Goal: Transaction & Acquisition: Purchase product/service

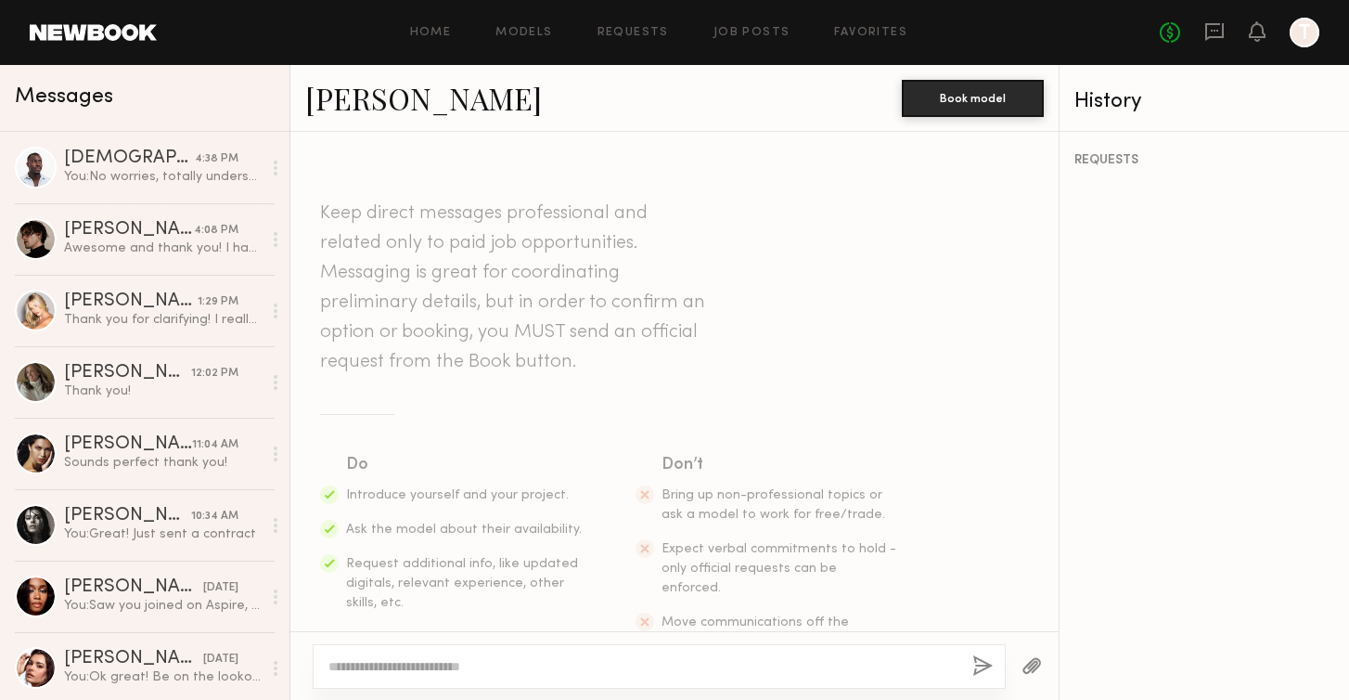
scroll to position [1641, 0]
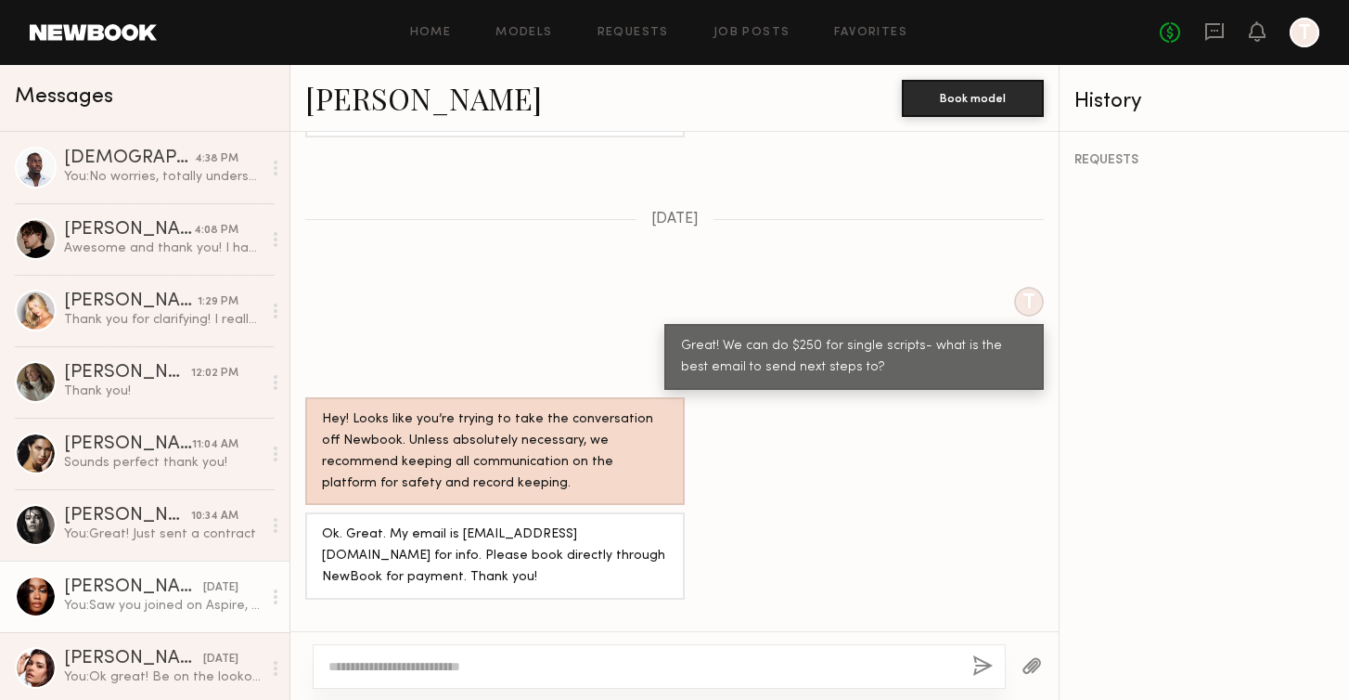
click at [139, 574] on link "Jordin W. yesterday You: Saw you joined on Aspire, thanks Jordan! Be on the loo…" at bounding box center [145, 596] width 290 height 71
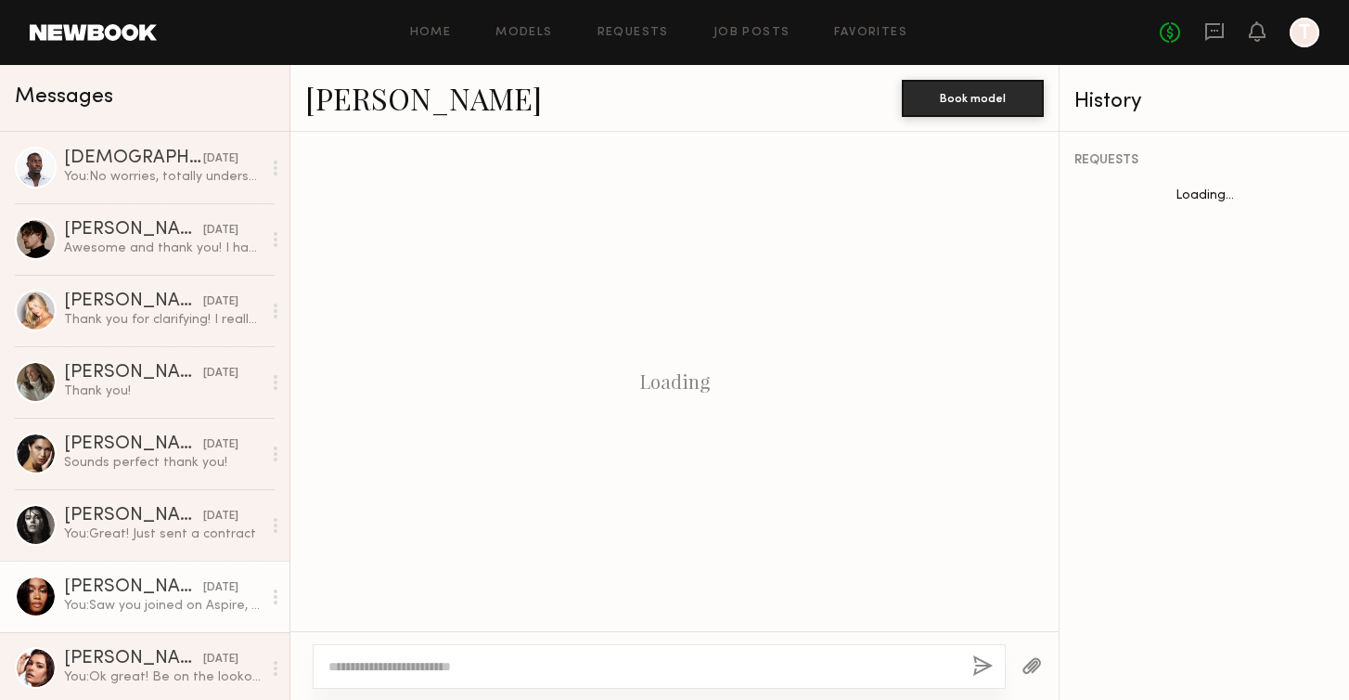
click at [354, 110] on link "Jordin W." at bounding box center [423, 98] width 237 height 40
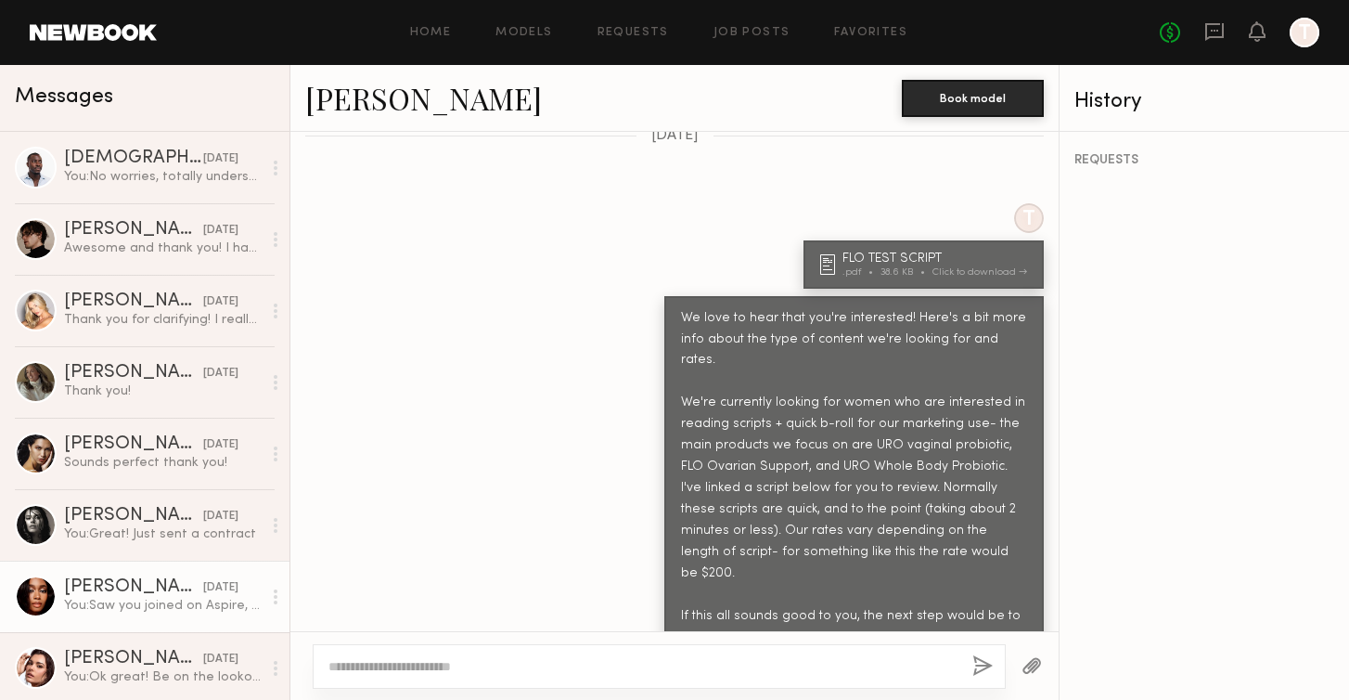
scroll to position [1334, 0]
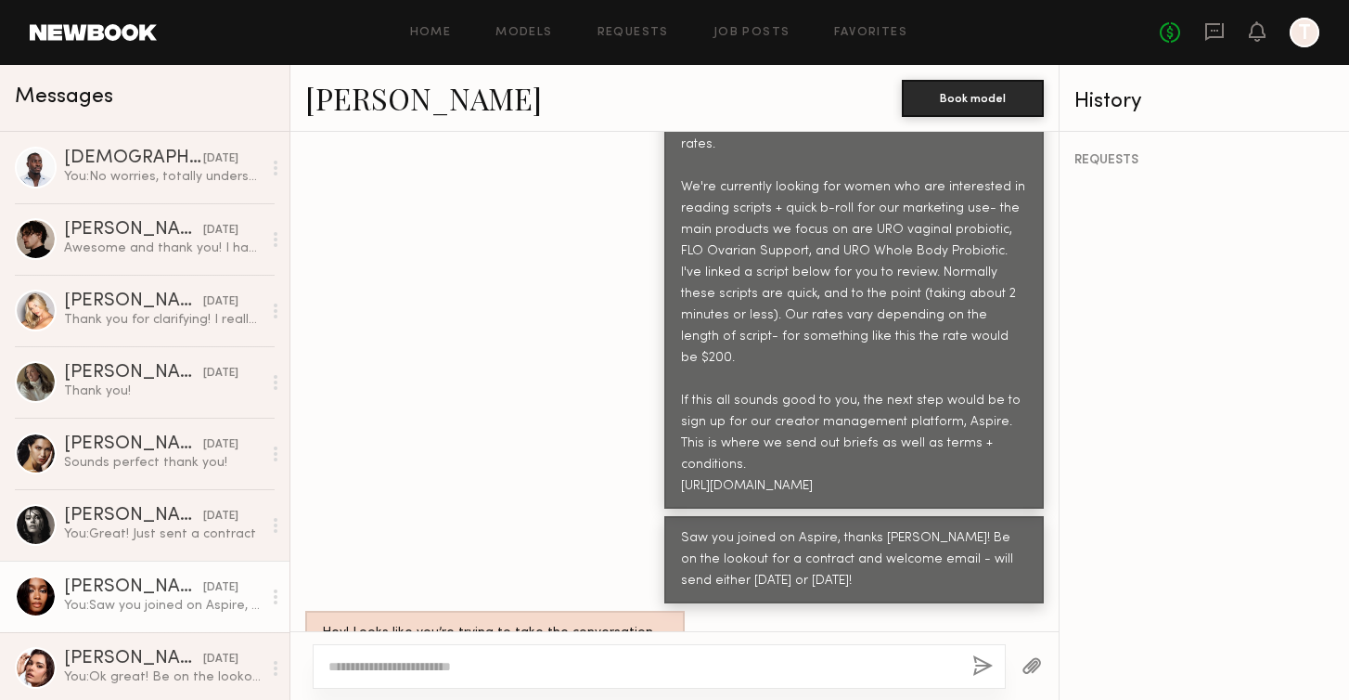
click at [1288, 232] on div "REQUESTS" at bounding box center [1205, 416] width 290 height 568
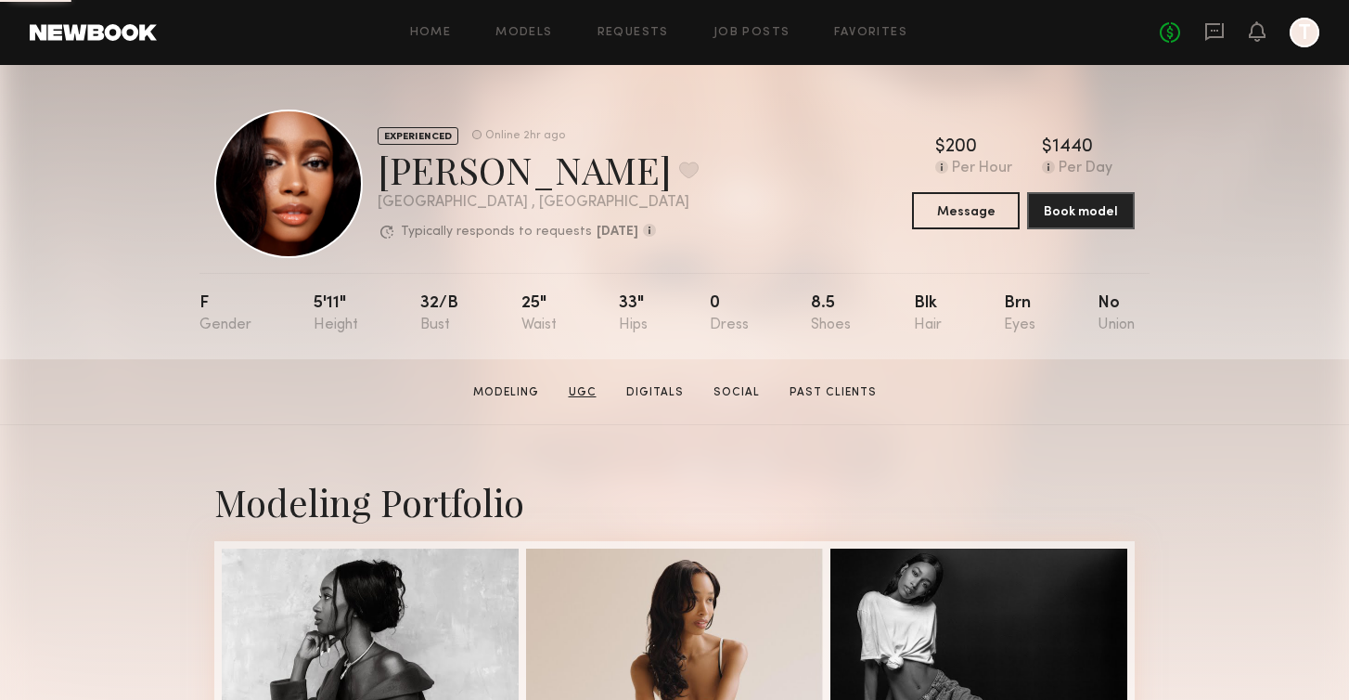
click at [586, 393] on link "UGC" at bounding box center [582, 392] width 43 height 17
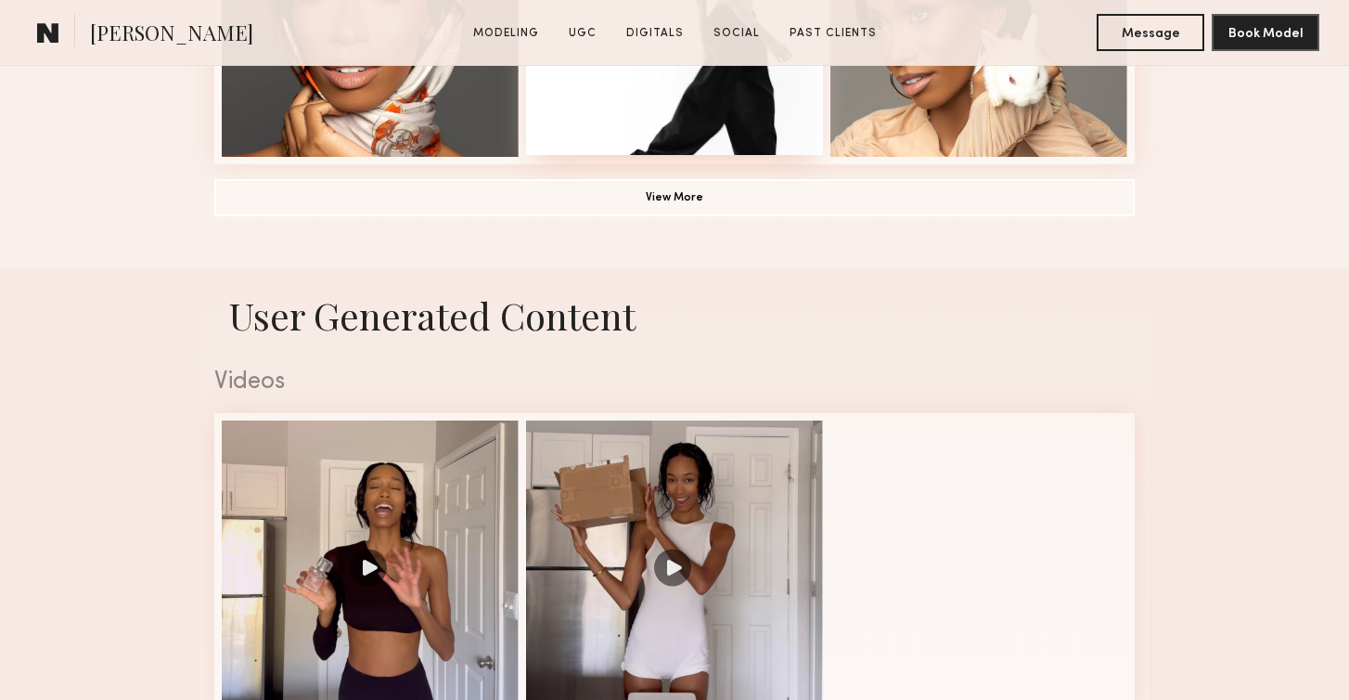
scroll to position [1758, 0]
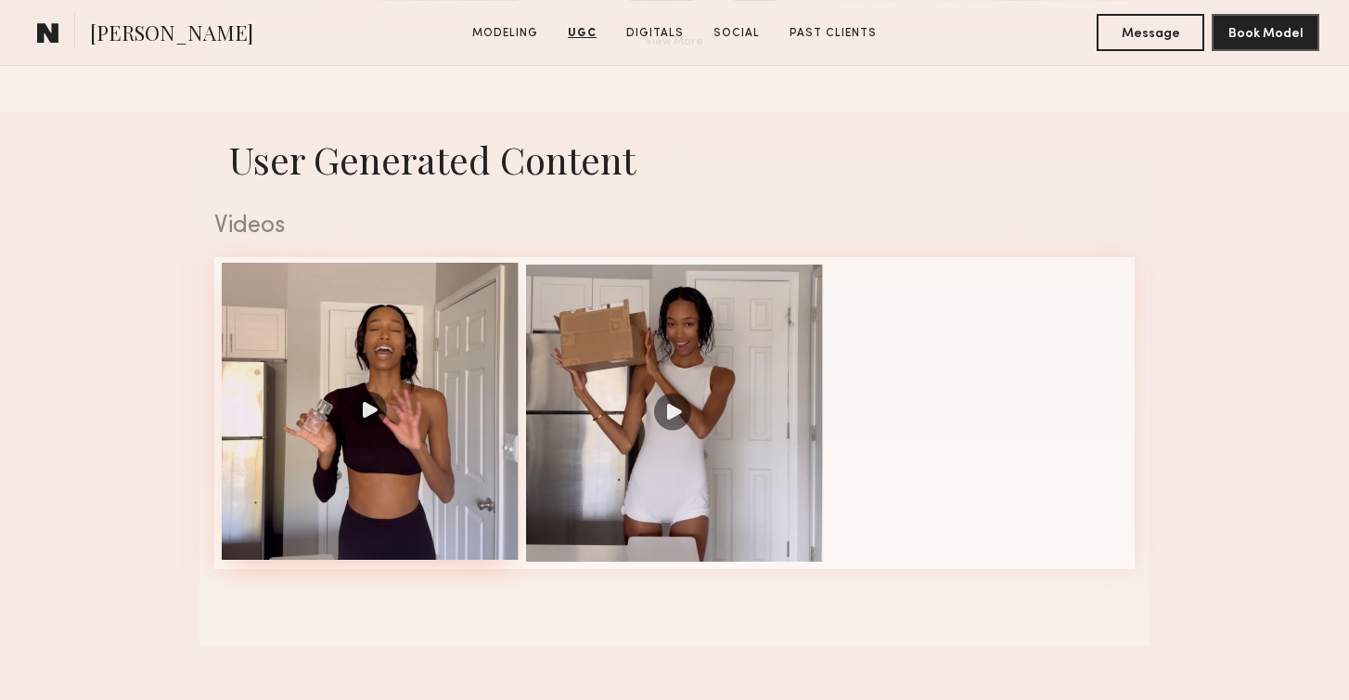
click at [375, 409] on div at bounding box center [370, 411] width 297 height 297
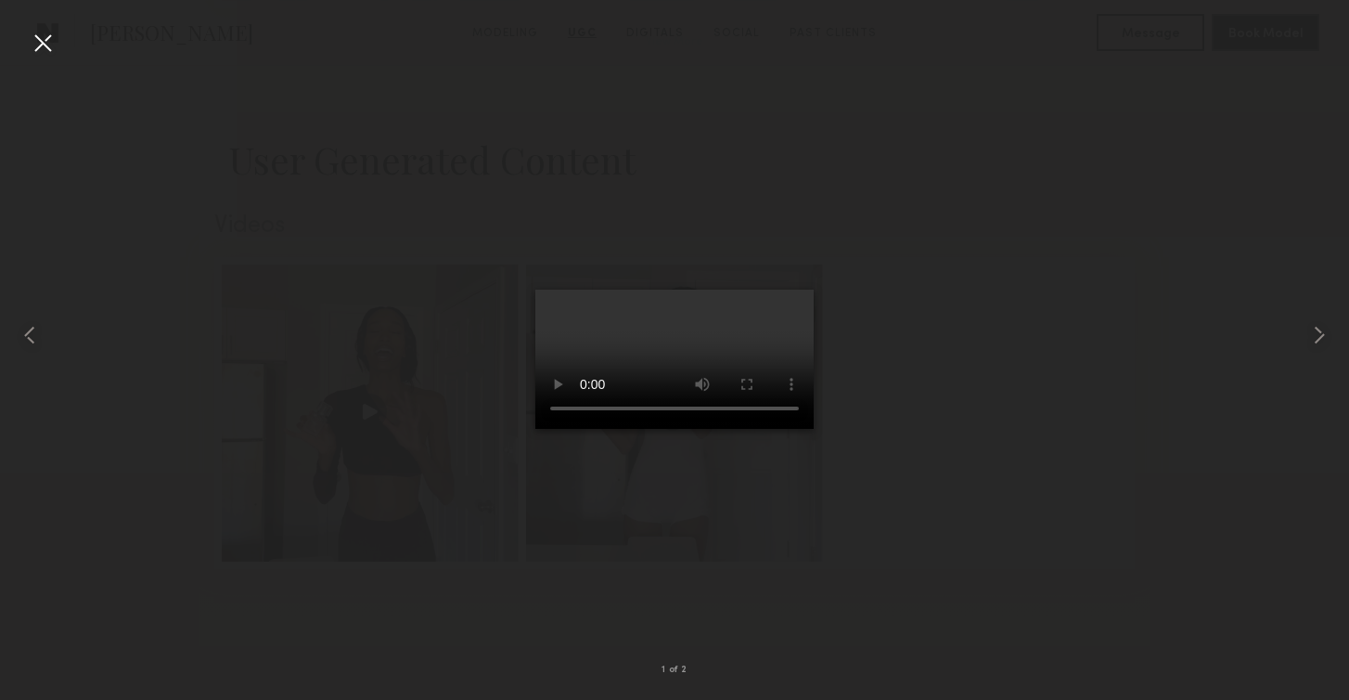
click at [943, 431] on div at bounding box center [674, 335] width 1349 height 611
click at [33, 33] on div at bounding box center [43, 43] width 30 height 30
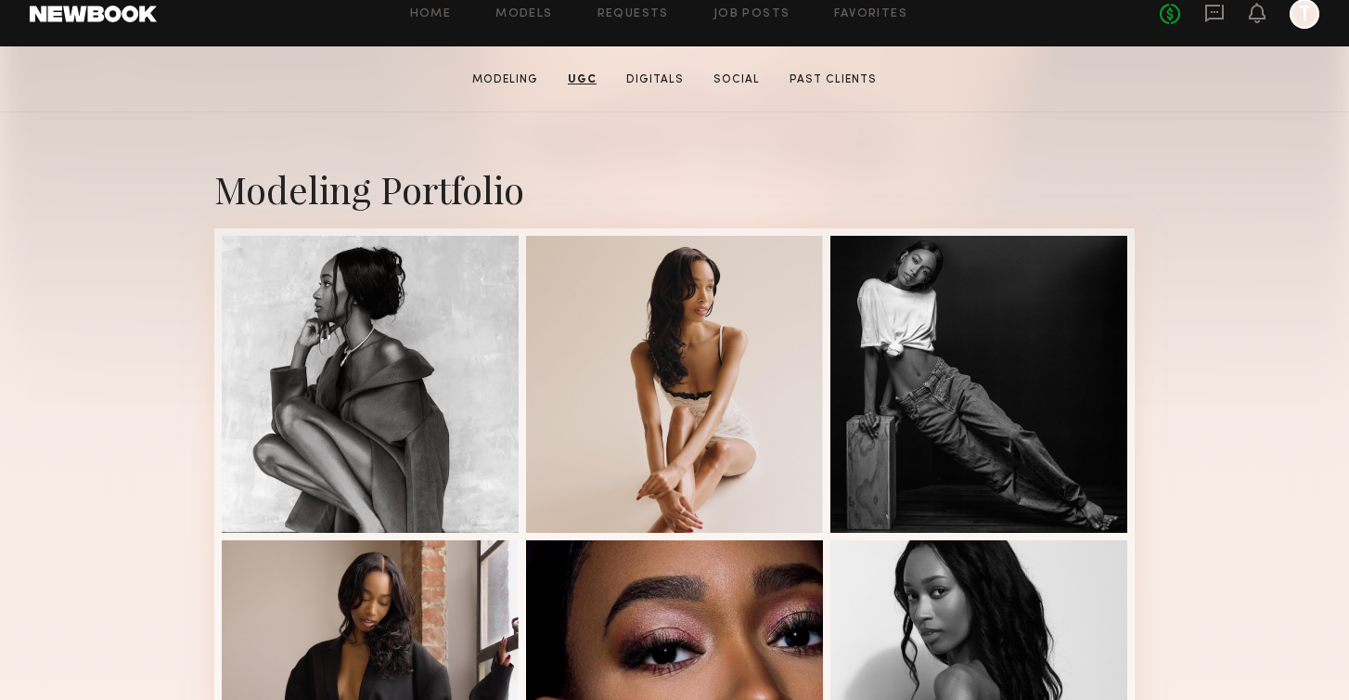
scroll to position [0, 0]
